Goal: Navigation & Orientation: Find specific page/section

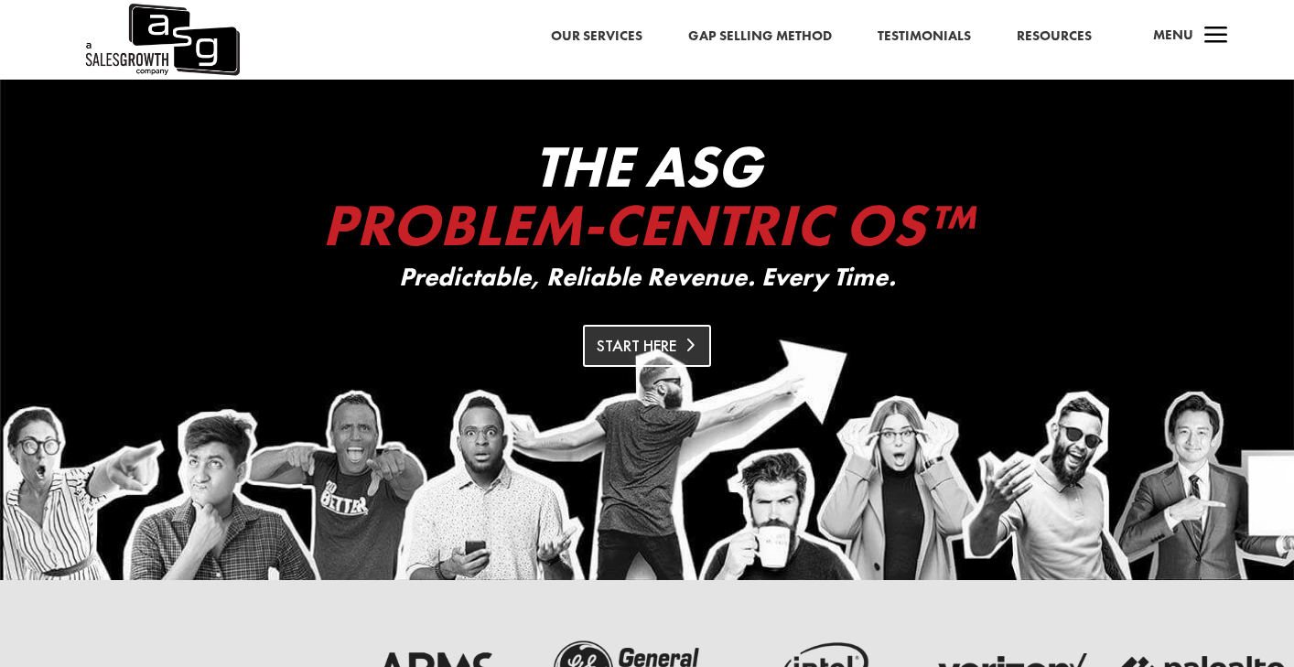
click at [650, 350] on link "Start Here" at bounding box center [647, 345] width 128 height 41
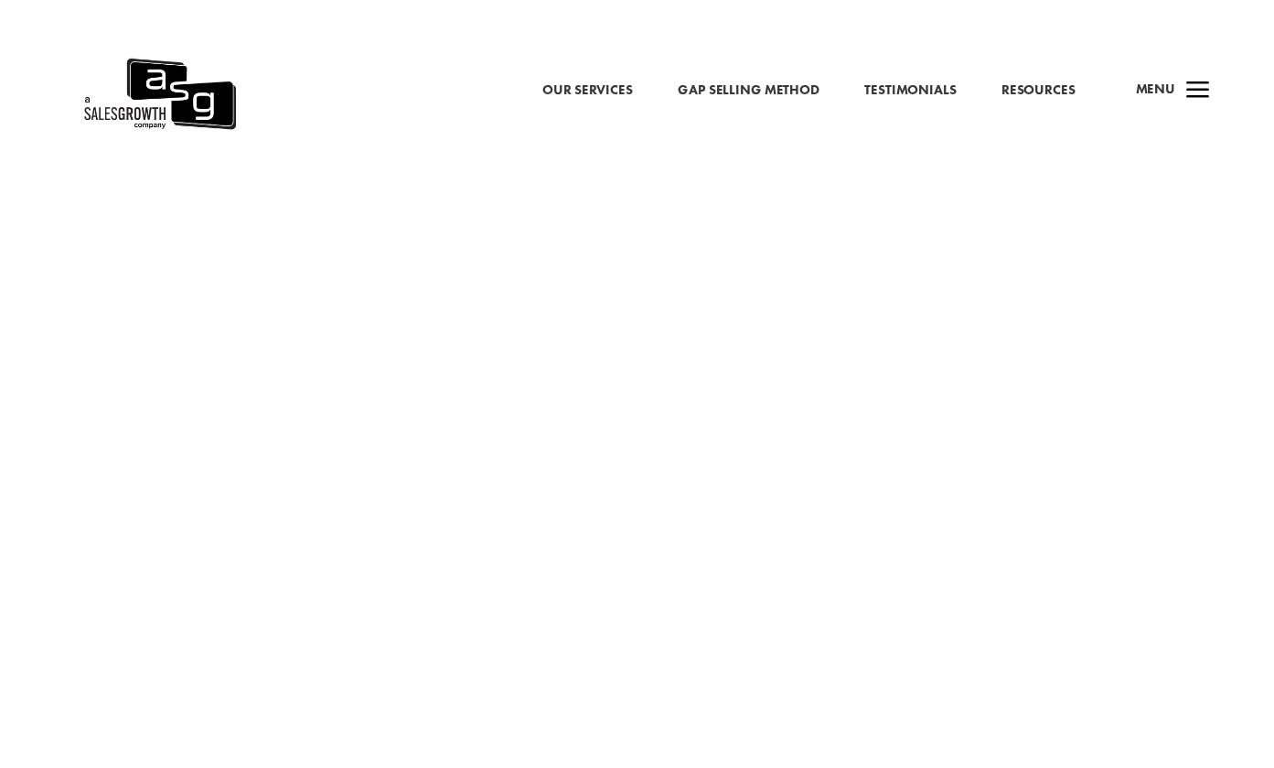
scroll to position [3122, 0]
